Goal: Task Accomplishment & Management: Use online tool/utility

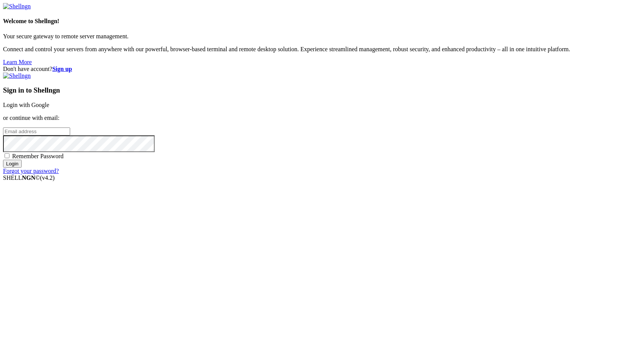
type input "root"
click at [49, 108] on link "Login with Google" at bounding box center [26, 105] width 46 height 6
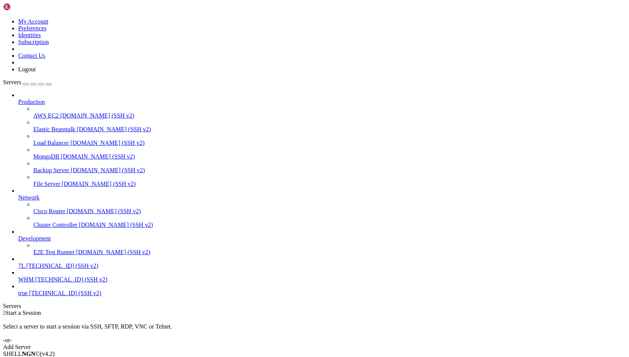
click at [42, 269] on span "[TECHNICAL_ID] (SSH v2)" at bounding box center [62, 265] width 72 height 6
drag, startPoint x: 155, startPoint y: 563, endPoint x: 130, endPoint y: 630, distance: 71.8
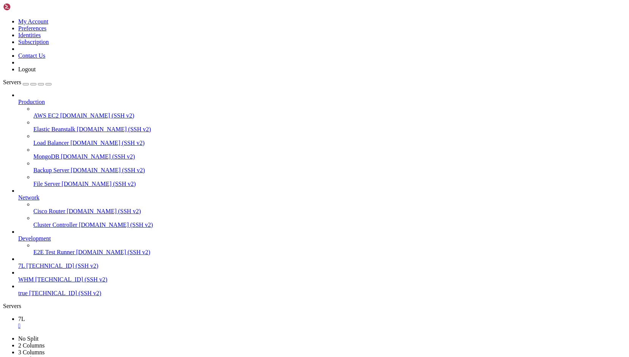
scroll to position [200, 0]
click html "Page up INFO Processing jobs from the [pw] queue. [DATE] 14:23:59 Modules\Pw\Jo…"
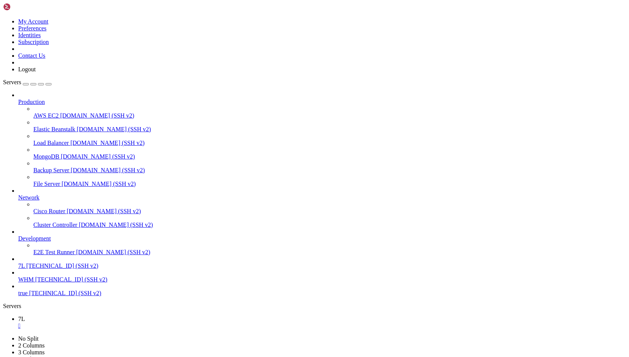
scroll to position [1109, 0]
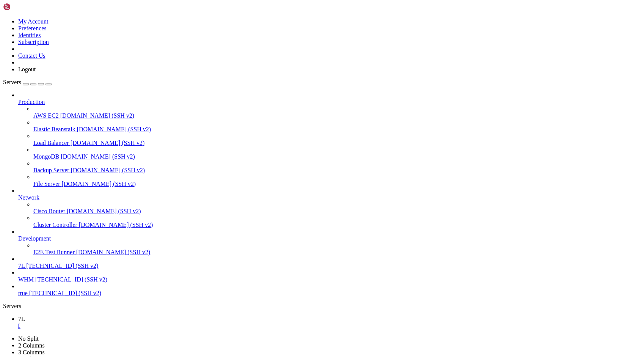
drag, startPoint x: 323, startPoint y: 240, endPoint x: 518, endPoint y: 234, distance: 194.6
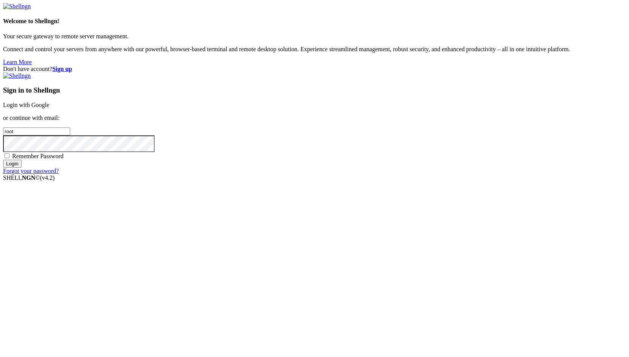
click at [49, 108] on link "Login with Google" at bounding box center [26, 105] width 46 height 6
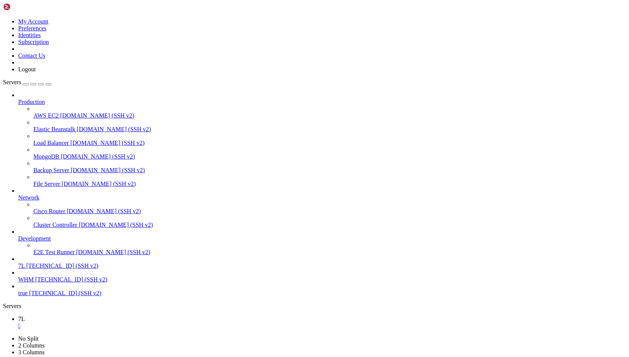
scroll to position [1495, 0]
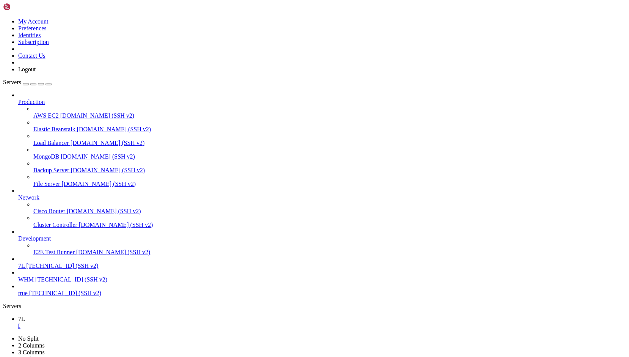
scroll to position [1676, 0]
